Goal: Find specific page/section: Find specific page/section

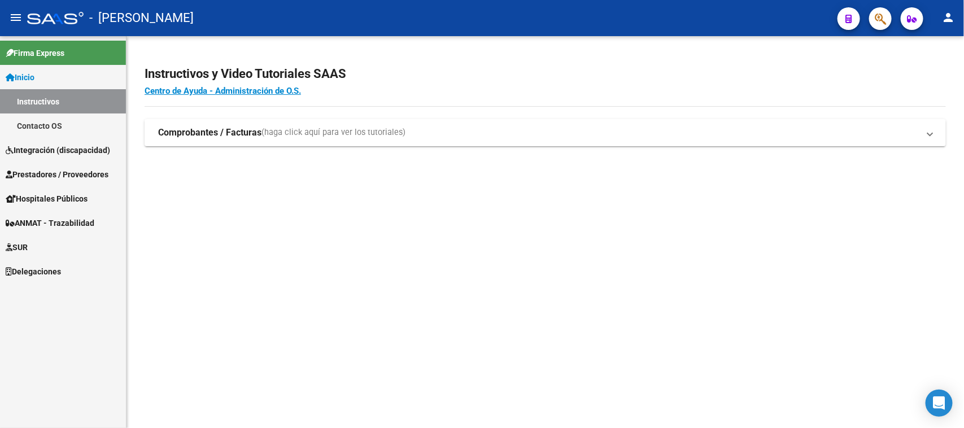
click at [71, 201] on span "Hospitales Públicos" at bounding box center [47, 199] width 82 height 12
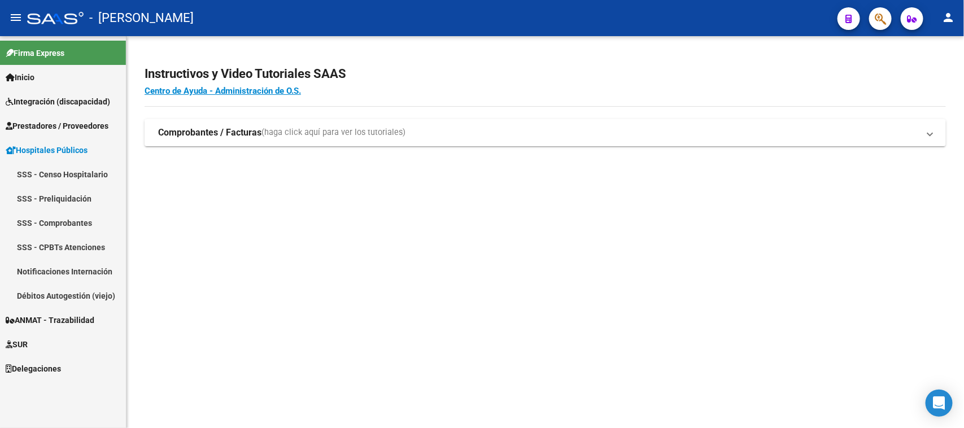
click at [85, 173] on link "SSS - Censo Hospitalario" at bounding box center [63, 174] width 126 height 24
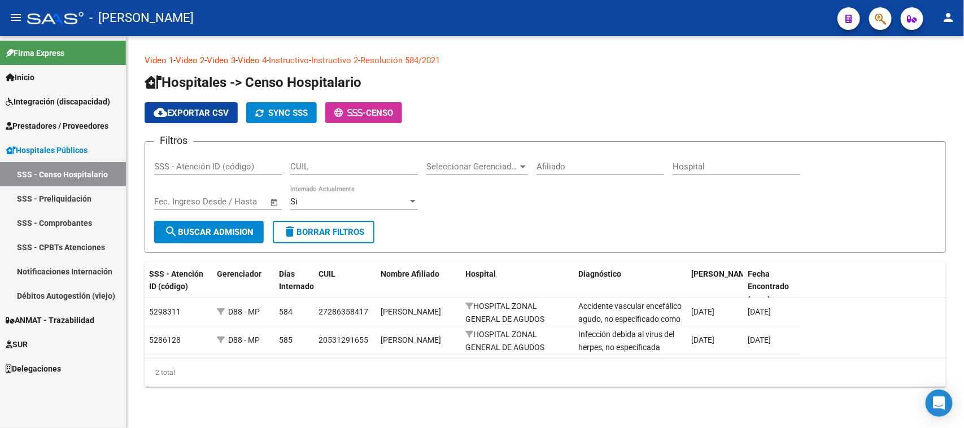
click at [206, 163] on input "SSS - Atención ID (código)" at bounding box center [218, 167] width 128 height 10
click at [582, 164] on input "Afiliado" at bounding box center [601, 167] width 128 height 10
type input "valdivia"
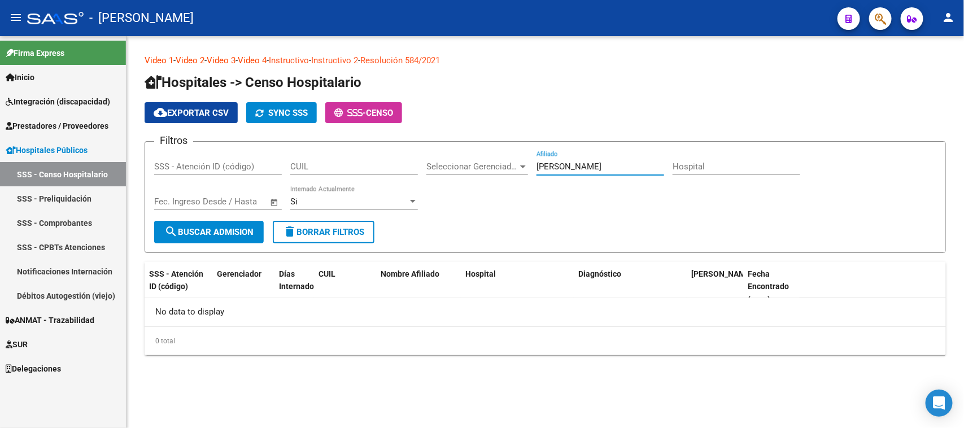
drag, startPoint x: 579, startPoint y: 164, endPoint x: 493, endPoint y: 166, distance: 86.5
click at [493, 166] on div "Filtros SSS - Atención ID (código) CUIL Seleccionar Gerenciador Seleccionar Ger…" at bounding box center [545, 186] width 782 height 70
type input "c"
type input "valdivia carlos"
drag, startPoint x: 594, startPoint y: 162, endPoint x: 526, endPoint y: 168, distance: 68.6
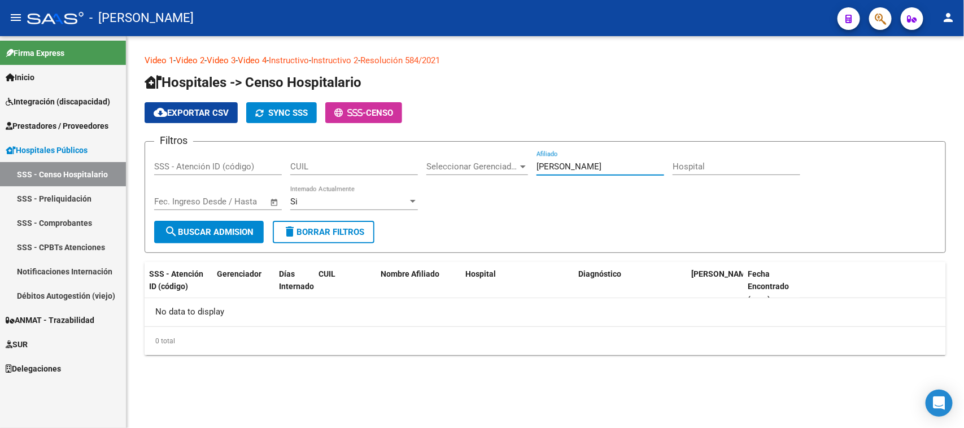
click at [526, 168] on div "Filtros SSS - Atención ID (código) CUIL Seleccionar Gerenciador Seleccionar Ger…" at bounding box center [545, 186] width 782 height 70
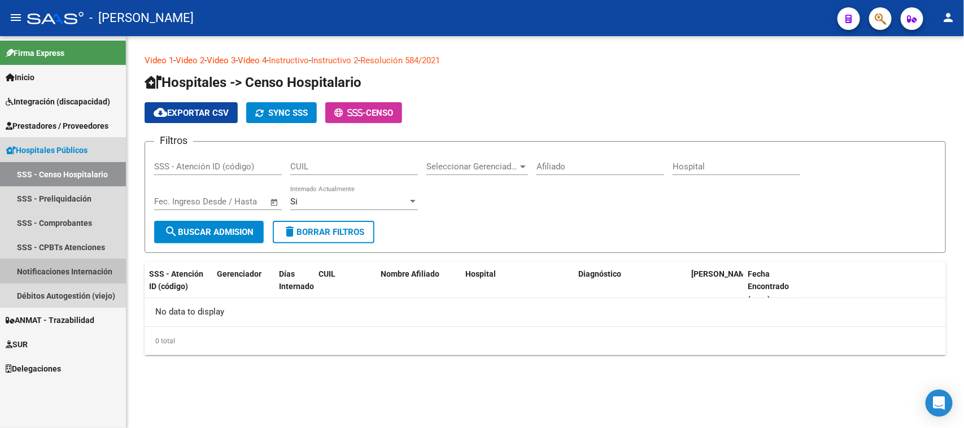
click at [100, 267] on link "Notificaciones Internación" at bounding box center [63, 271] width 126 height 24
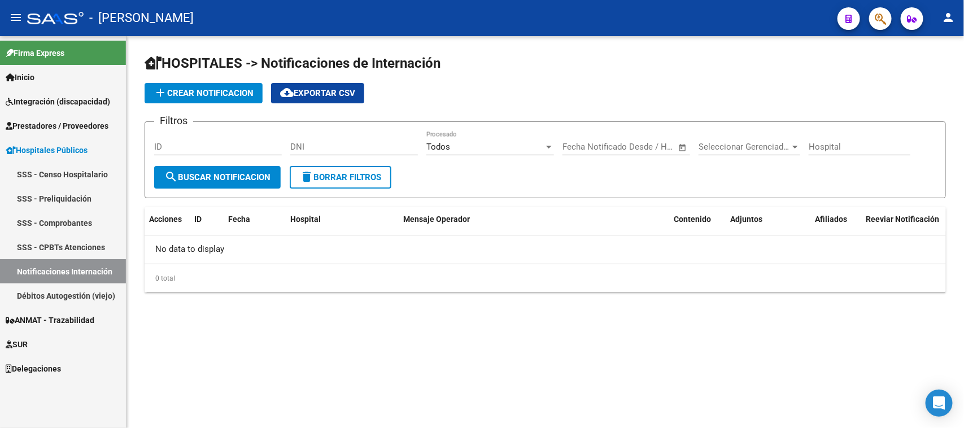
click at [211, 147] on input "ID" at bounding box center [218, 147] width 128 height 10
click at [379, 150] on input "DNI" at bounding box center [354, 147] width 128 height 10
drag, startPoint x: 346, startPoint y: 146, endPoint x: 312, endPoint y: 142, distance: 34.1
click at [312, 142] on input "31653233" at bounding box center [354, 147] width 128 height 10
type input "3"
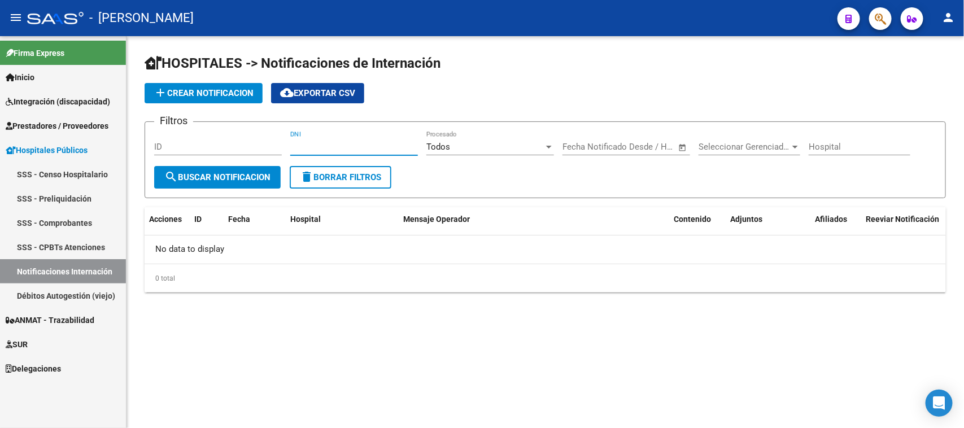
click at [97, 154] on link "Hospitales Públicos" at bounding box center [63, 150] width 126 height 24
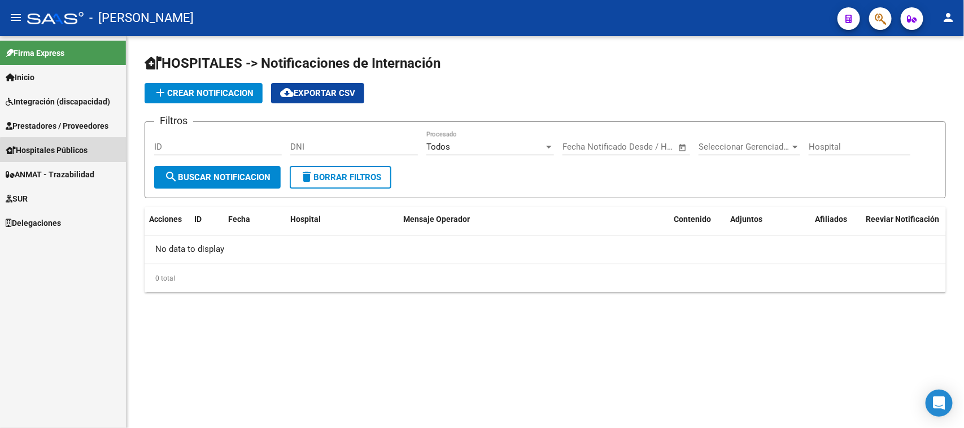
click at [97, 153] on link "Hospitales Públicos" at bounding box center [63, 150] width 126 height 24
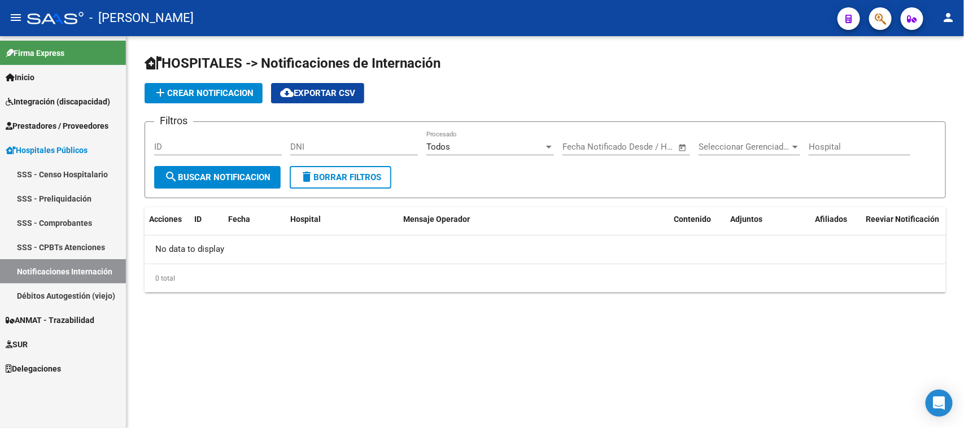
click at [97, 172] on link "SSS - Censo Hospitalario" at bounding box center [63, 174] width 126 height 24
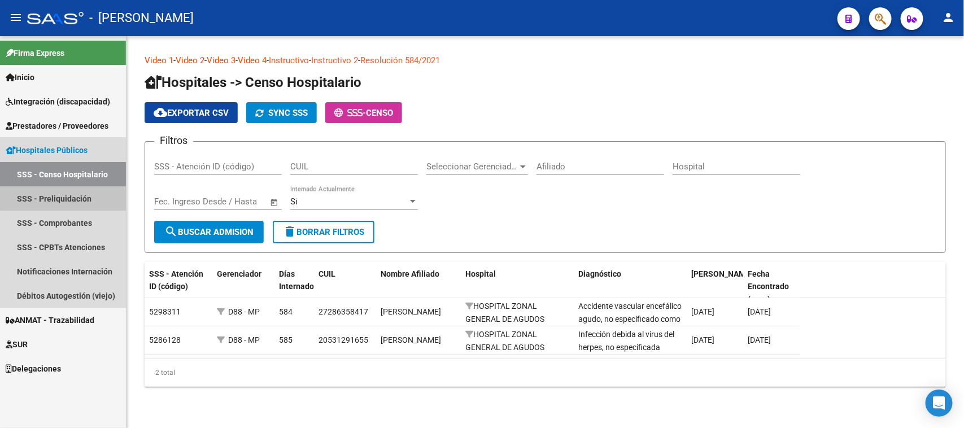
click at [103, 195] on link "SSS - Preliquidación" at bounding box center [63, 198] width 126 height 24
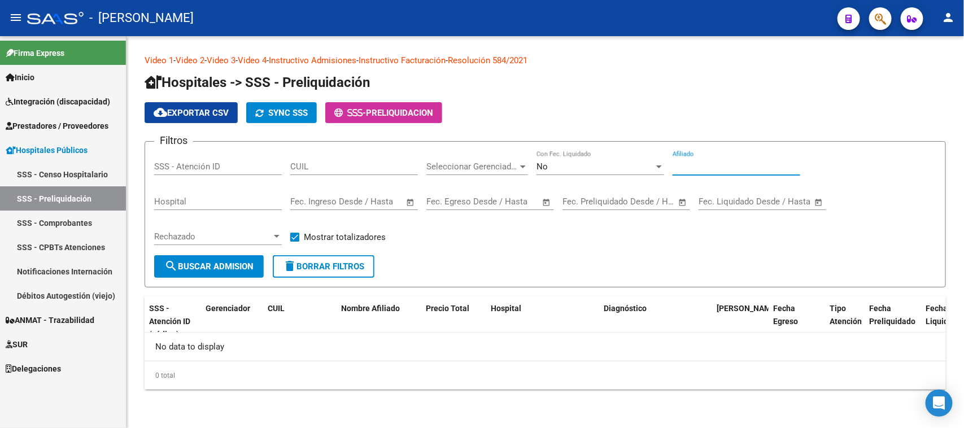
click at [703, 166] on input "Afiliado" at bounding box center [737, 167] width 128 height 10
type input "valdivia"
click at [653, 167] on div "No" at bounding box center [596, 167] width 118 height 10
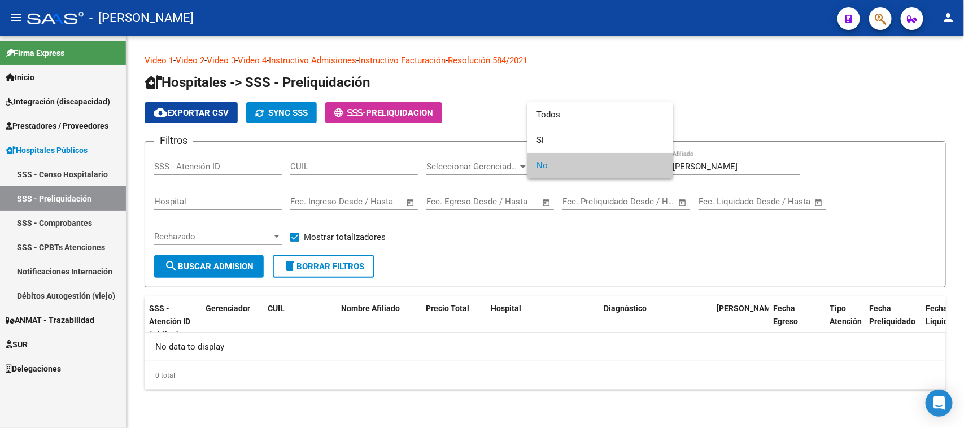
click at [691, 167] on div at bounding box center [482, 214] width 964 height 428
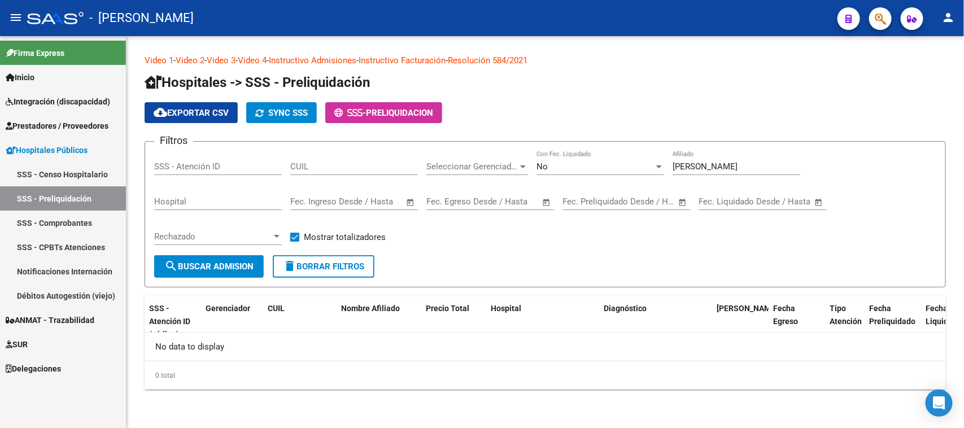
click at [691, 167] on input "valdivia" at bounding box center [737, 167] width 128 height 10
type input "carlos valdivia"
drag, startPoint x: 730, startPoint y: 162, endPoint x: 653, endPoint y: 163, distance: 77.4
click at [653, 163] on div "Filtros SSS - Atención ID CUIL Seleccionar Gerenciador Seleccionar Gerenciador …" at bounding box center [545, 203] width 782 height 105
drag, startPoint x: 85, startPoint y: 226, endPoint x: 91, endPoint y: 232, distance: 8.0
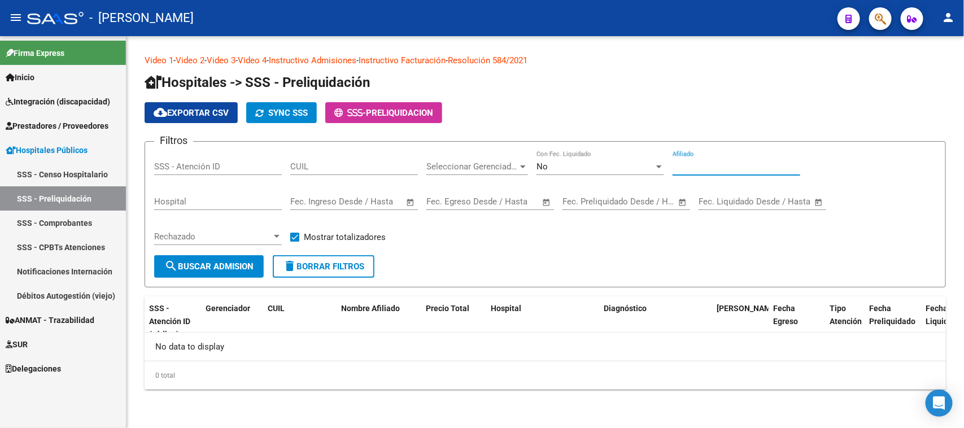
click at [85, 226] on link "SSS - Comprobantes" at bounding box center [63, 223] width 126 height 24
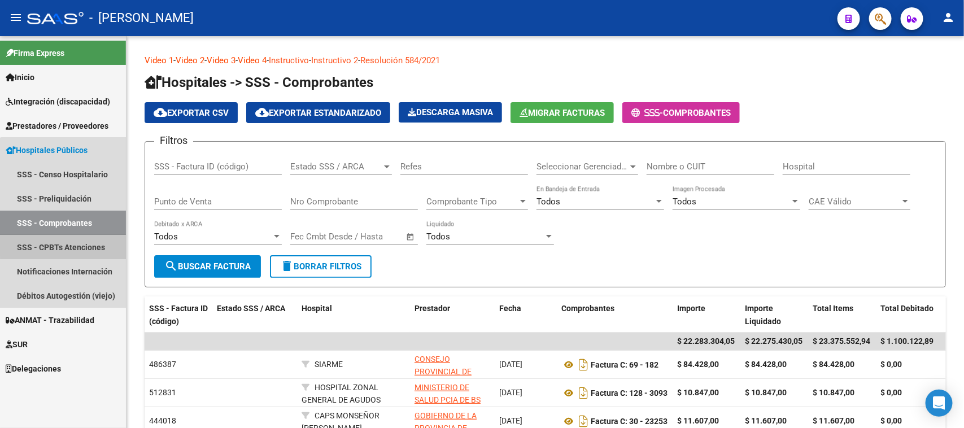
click at [91, 243] on link "SSS - CPBTs Atenciones" at bounding box center [63, 247] width 126 height 24
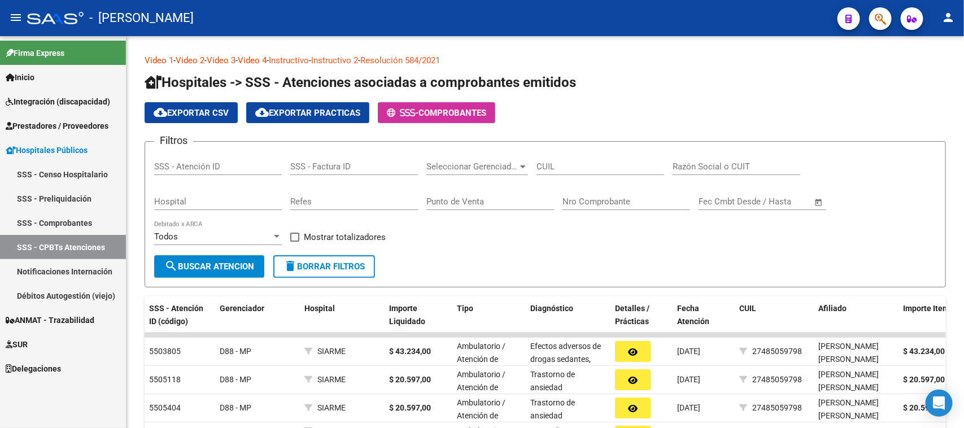
click at [89, 220] on link "SSS - Comprobantes" at bounding box center [63, 223] width 126 height 24
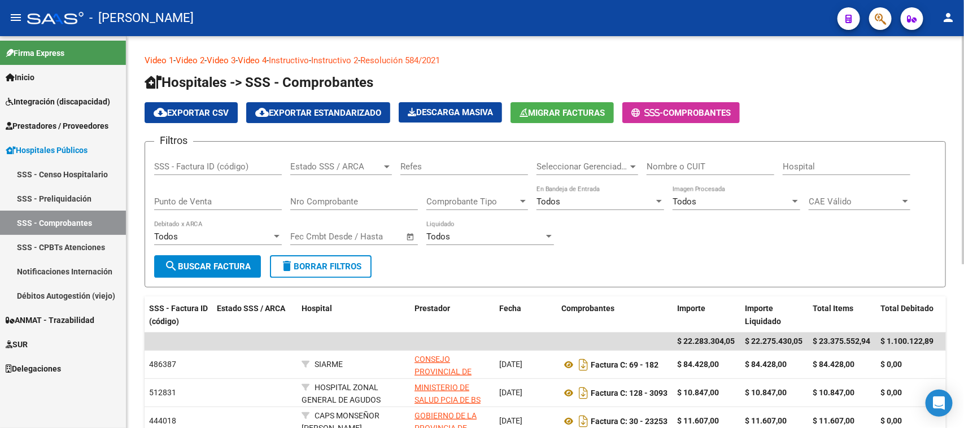
click at [815, 158] on div "Hospital" at bounding box center [847, 163] width 128 height 24
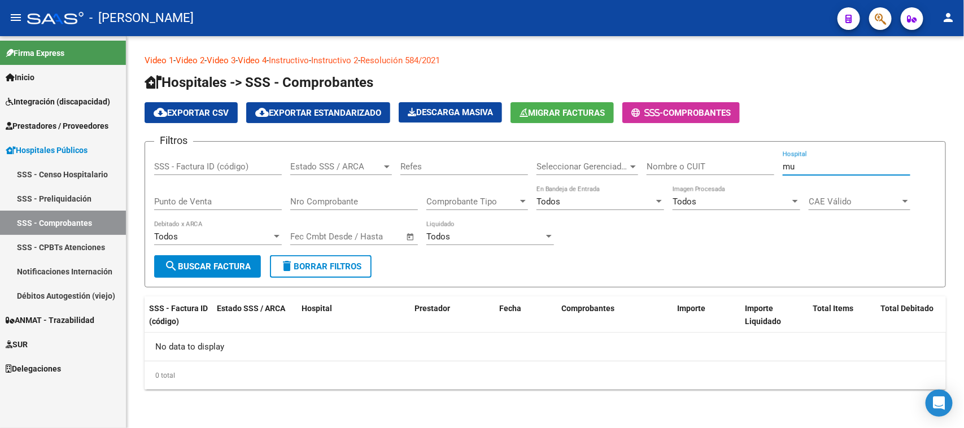
type input "m"
click at [89, 246] on link "SSS - CPBTs Atenciones" at bounding box center [63, 247] width 126 height 24
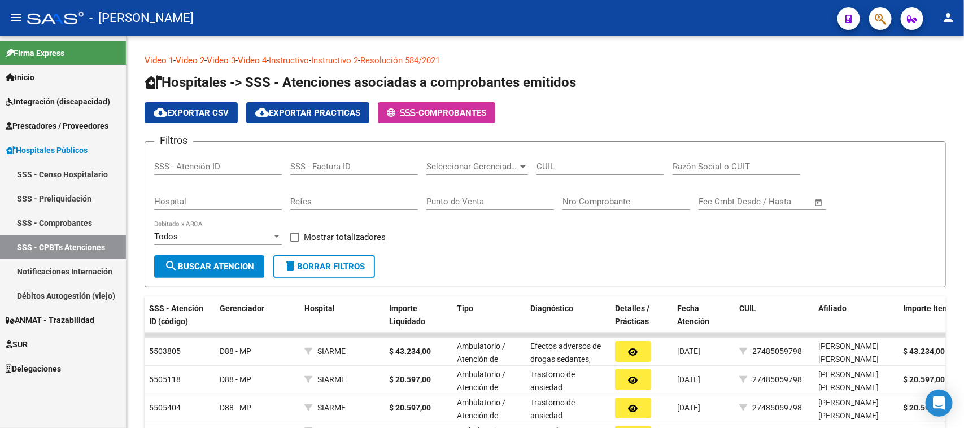
click at [69, 179] on link "SSS - Censo Hospitalario" at bounding box center [63, 174] width 126 height 24
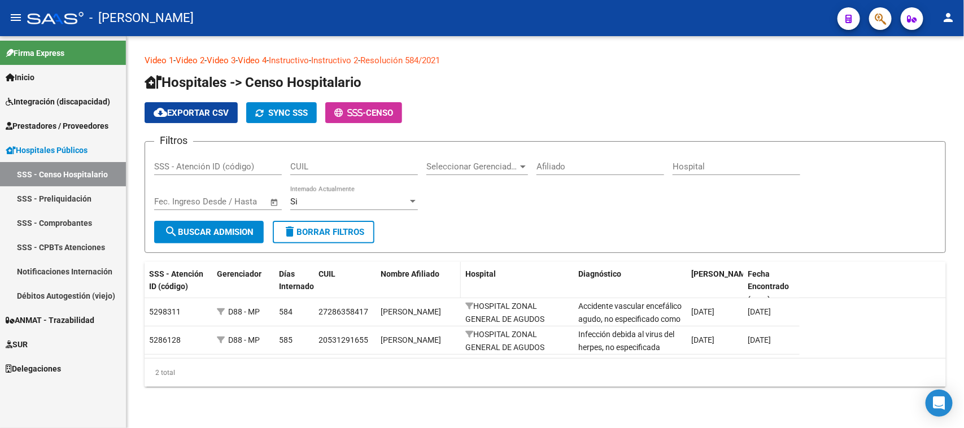
click at [436, 272] on span "Nombre Afiliado" at bounding box center [410, 273] width 59 height 9
click at [444, 272] on span at bounding box center [443, 275] width 7 height 8
click at [434, 272] on span "Nombre Afiliado" at bounding box center [410, 273] width 59 height 9
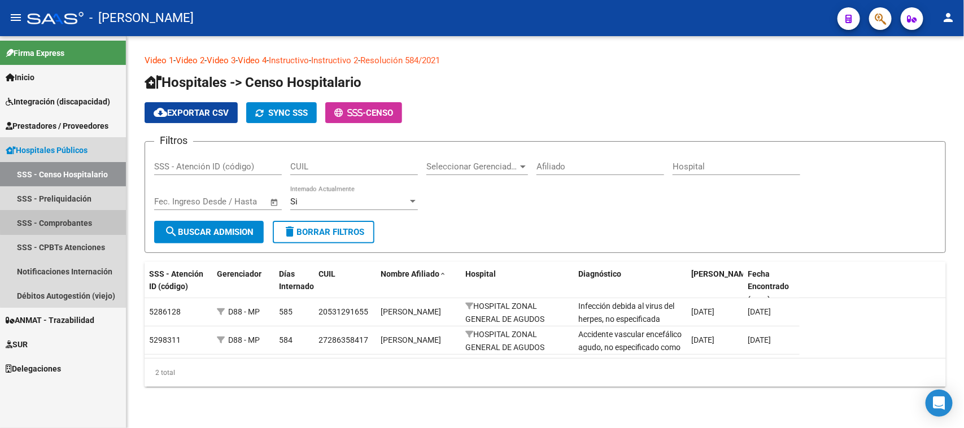
click at [96, 220] on link "SSS - Comprobantes" at bounding box center [63, 223] width 126 height 24
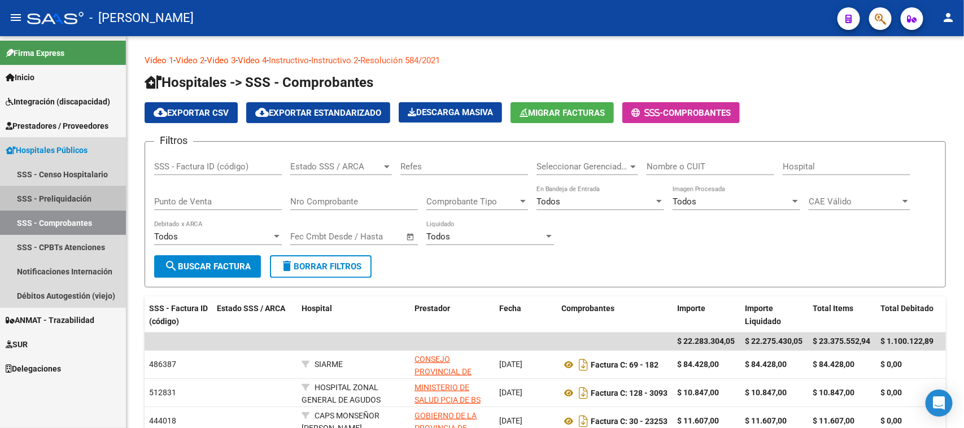
click at [86, 196] on link "SSS - Preliquidación" at bounding box center [63, 198] width 126 height 24
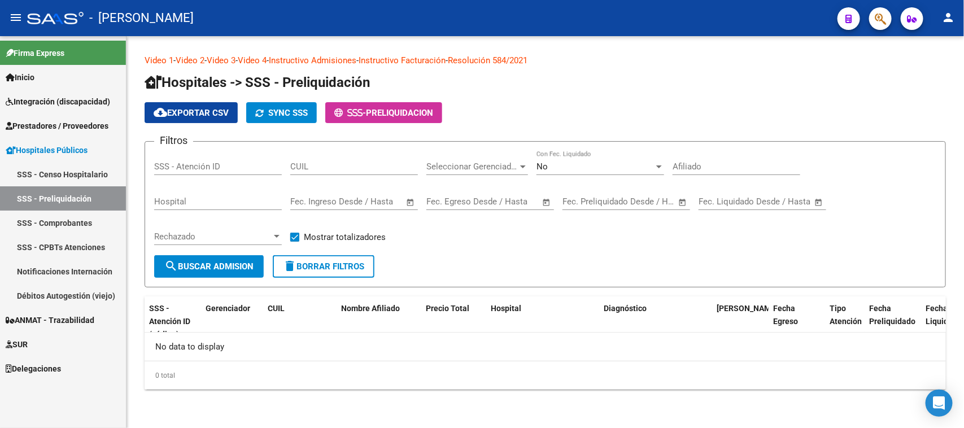
click at [91, 140] on link "Hospitales Públicos" at bounding box center [63, 150] width 126 height 24
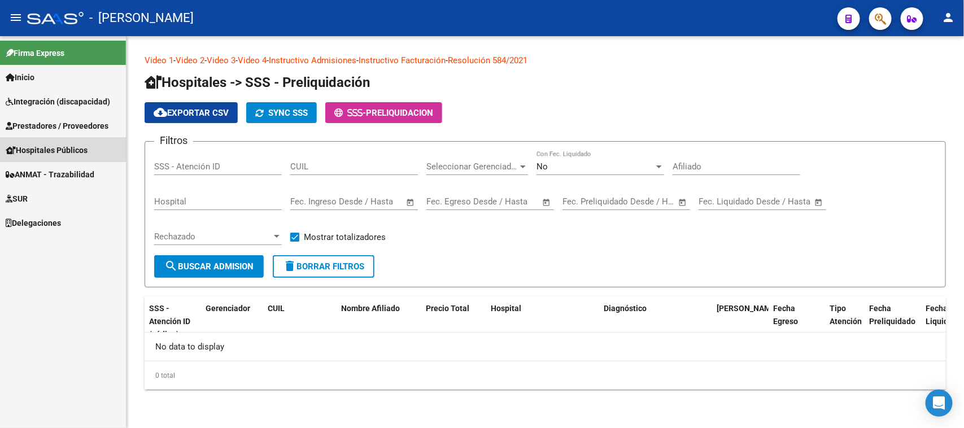
click at [88, 151] on span "Hospitales Públicos" at bounding box center [47, 150] width 82 height 12
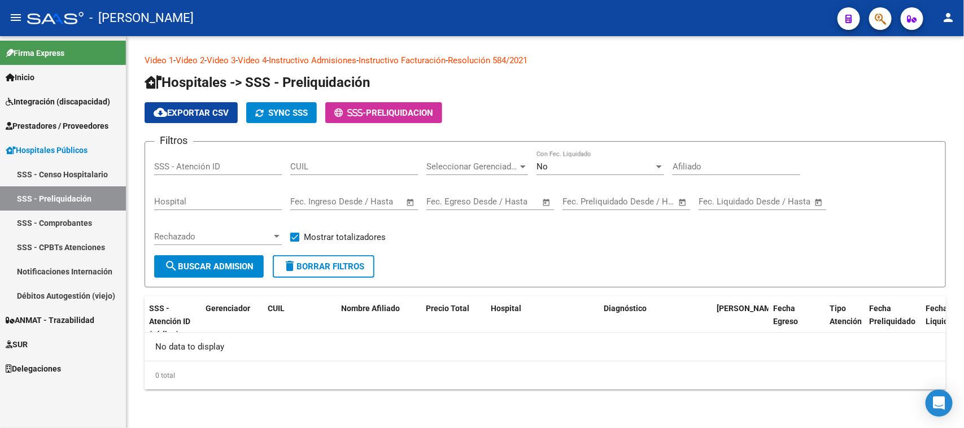
click at [712, 73] on h1 "Hospitales -> SSS - Preliquidación" at bounding box center [546, 83] width 802 height 20
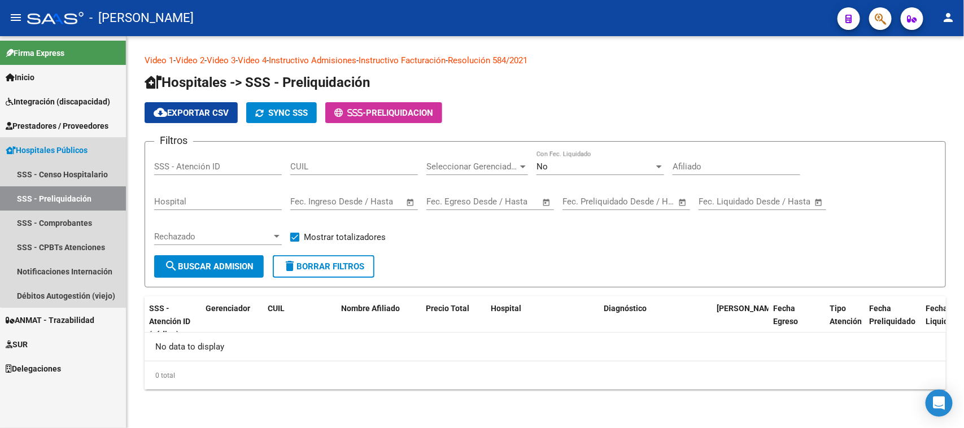
click at [77, 154] on span "Hospitales Públicos" at bounding box center [47, 150] width 82 height 12
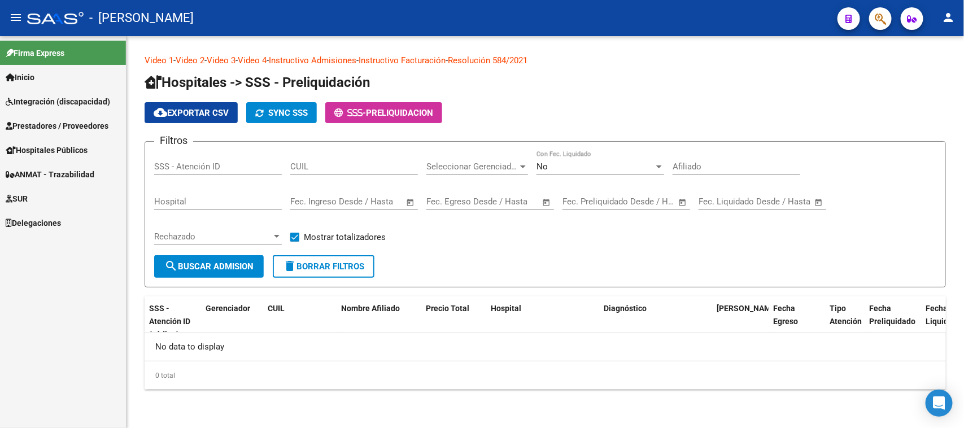
click at [77, 154] on span "Hospitales Públicos" at bounding box center [47, 150] width 82 height 12
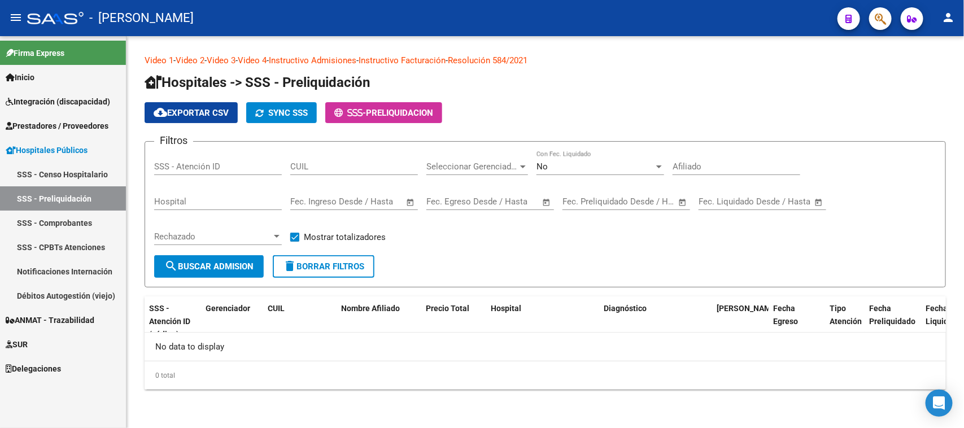
click at [82, 172] on link "SSS - Censo Hospitalario" at bounding box center [63, 174] width 126 height 24
